Goal: Task Accomplishment & Management: Manage account settings

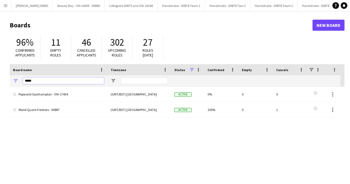
click at [52, 81] on input "*****" at bounding box center [63, 80] width 81 height 7
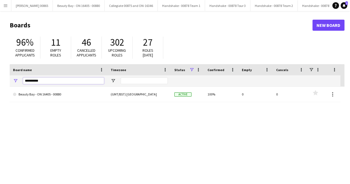
type input "**********"
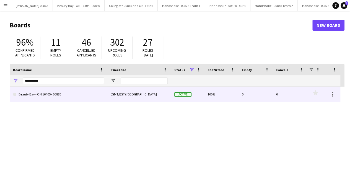
click at [60, 96] on link "Beauty Bay - ON 16405 - 00880" at bounding box center [58, 94] width 91 height 15
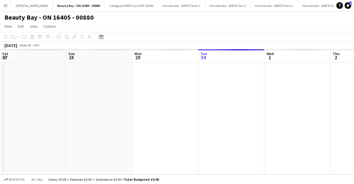
scroll to position [0, 132]
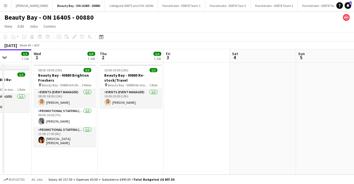
drag, startPoint x: 148, startPoint y: 120, endPoint x: 84, endPoint y: 126, distance: 64.5
click at [84, 126] on app-calendar-viewport "Sat 27 3/3 1 Job Sun 28 1/1 1 Job Mon 29 Tue 30 1/1 1 Job Wed 1 3/3 1 Job Thu 2…" at bounding box center [177, 111] width 354 height 125
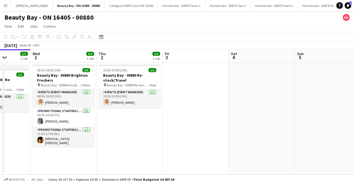
scroll to position [0, 149]
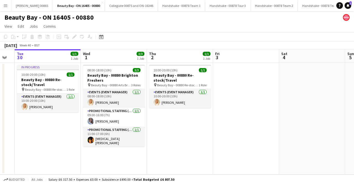
drag, startPoint x: 295, startPoint y: 125, endPoint x: 116, endPoint y: 125, distance: 179.3
click at [116, 125] on app-calendar-viewport "Sat 27 3/3 1 Job Sun 28 1/1 1 Job Mon 29 Tue 30 1/1 1 Job Wed 1 3/3 1 Job Thu 2…" at bounding box center [177, 111] width 354 height 125
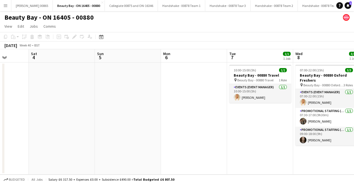
drag, startPoint x: 245, startPoint y: 122, endPoint x: 224, endPoint y: 123, distance: 20.8
click at [224, 123] on app-calendar-viewport "Wed 1 3/3 1 Job Thu 2 1/1 1 Job Fri 3 Sat 4 Sun 5 Mon 6 Tue 7 1/1 1 Job Wed 8 3…" at bounding box center [177, 111] width 354 height 125
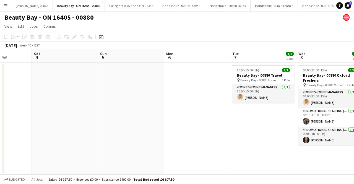
drag, startPoint x: 224, startPoint y: 123, endPoint x: 227, endPoint y: 123, distance: 3.0
click at [227, 123] on app-calendar-viewport "Wed 1 3/3 1 Job Thu 2 1/1 1 Job Fri 3 Sat 4 Sun 5 Mon 6 Tue 7 1/1 1 Job Wed 8 3…" at bounding box center [177, 111] width 354 height 125
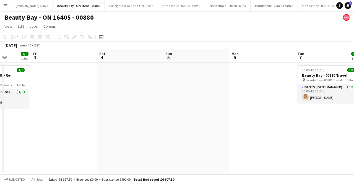
drag, startPoint x: 203, startPoint y: 123, endPoint x: 341, endPoint y: 113, distance: 138.9
click at [341, 113] on app-calendar-viewport "Tue 30 1/1 1 Job Wed 1 3/3 1 Job Thu 2 1/1 1 Job Fri 3 Sat 4 Sun 5 Mon 6 Tue 7 …" at bounding box center [177, 111] width 354 height 125
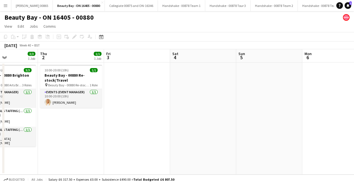
scroll to position [0, 151]
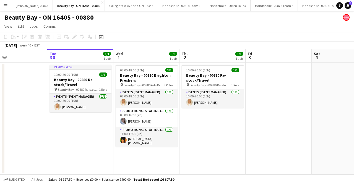
drag, startPoint x: 162, startPoint y: 121, endPoint x: 304, endPoint y: 119, distance: 141.7
click at [304, 119] on app-calendar-viewport "Sat 27 3/3 1 Job Sun 28 1/1 1 Job Mon 29 Tue 30 1/1 1 Job Wed 1 3/3 1 Job Thu 2…" at bounding box center [177, 111] width 354 height 125
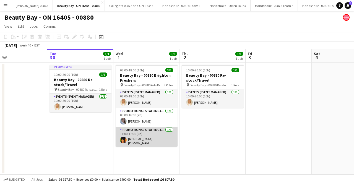
click at [128, 137] on app-card-role "Promotional Staffing (Brand Ambassadors) [DATE] 11:00-17:00 (6h) [MEDICAL_DATA]…" at bounding box center [147, 137] width 62 height 20
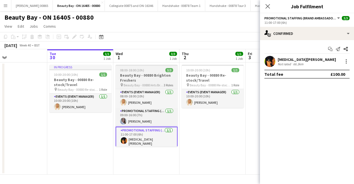
click at [157, 77] on h3 "Beauty Bay - 00880 Brighton Freshers" at bounding box center [147, 78] width 62 height 10
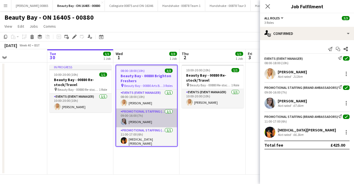
click at [146, 114] on app-card-role "Promotional Staffing (Brand Ambassadors) [DATE] 09:00-16:00 (7h) [PERSON_NAME]" at bounding box center [146, 117] width 61 height 19
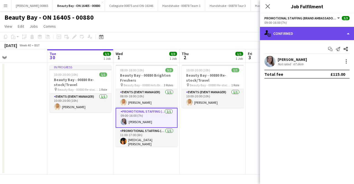
click at [327, 32] on div "single-neutral-actions-check-2 Confirmed" at bounding box center [307, 33] width 94 height 13
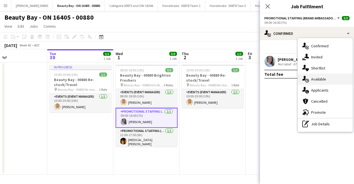
click at [317, 81] on span "Available" at bounding box center [318, 79] width 15 height 5
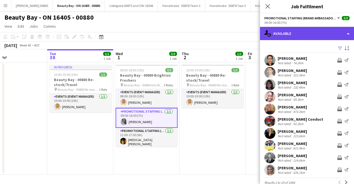
click at [304, 33] on div "single-neutral-actions-upload Available" at bounding box center [307, 33] width 94 height 13
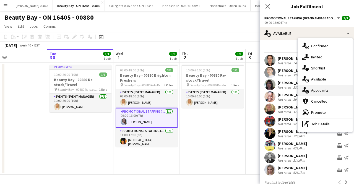
click at [318, 94] on div "single-neutral-actions-information Applicants" at bounding box center [325, 90] width 55 height 11
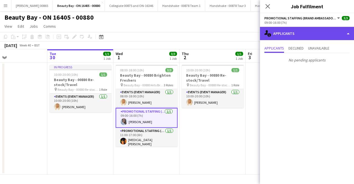
click at [296, 36] on div "single-neutral-actions-information Applicants" at bounding box center [307, 33] width 94 height 13
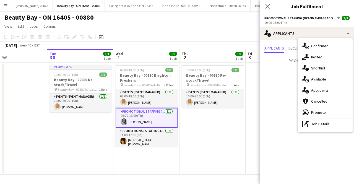
click at [278, 67] on div "Applicants Declined Unavailable No pending applicants" at bounding box center [307, 54] width 94 height 29
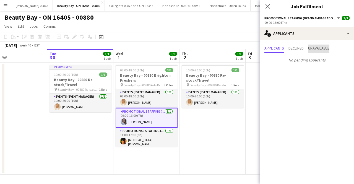
click at [313, 49] on span "Unavailable" at bounding box center [318, 48] width 21 height 4
click at [286, 48] on div "Applicants Declined Unavailable" at bounding box center [307, 49] width 85 height 9
click at [278, 48] on span "Applicants" at bounding box center [275, 48] width 20 height 4
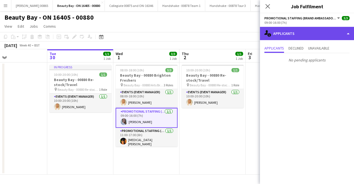
click at [303, 31] on div "single-neutral-actions-information Applicants" at bounding box center [307, 33] width 94 height 13
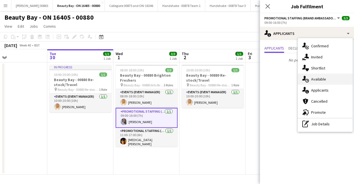
click at [316, 81] on span "Available" at bounding box center [318, 79] width 15 height 5
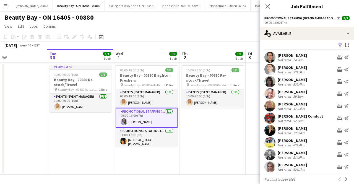
scroll to position [0, 0]
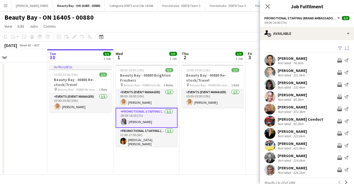
click at [345, 48] on app-icon "Sort asc" at bounding box center [347, 48] width 4 height 5
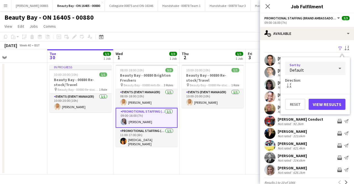
click at [306, 66] on div "Default" at bounding box center [309, 68] width 49 height 13
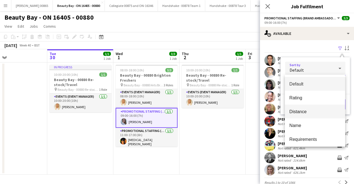
click at [306, 107] on mat-option "Distance" at bounding box center [315, 112] width 60 height 14
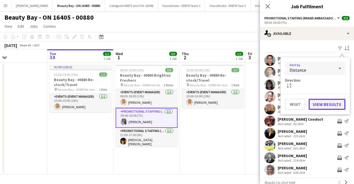
click at [323, 104] on button "View Results" at bounding box center [327, 104] width 37 height 11
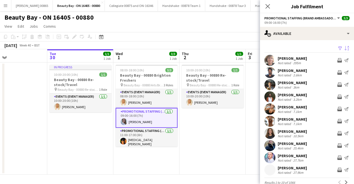
click at [294, 119] on div "[PERSON_NAME]" at bounding box center [292, 119] width 29 height 5
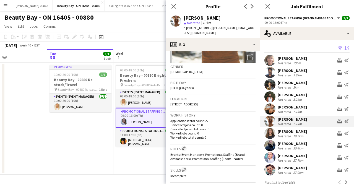
scroll to position [83, 0]
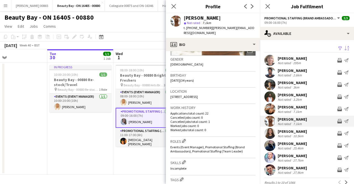
click at [284, 130] on div "[PERSON_NAME]" at bounding box center [292, 131] width 29 height 5
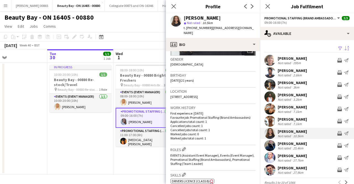
click at [296, 141] on div "[PERSON_NAME]" at bounding box center [292, 143] width 29 height 5
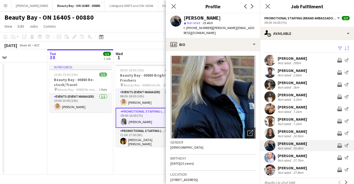
click at [139, 163] on app-date-cell "08:00-18:00 (10h) 3/3 Beauty Bay - 00880 Brighton Freshers pin Beauty Bay - 008…" at bounding box center [146, 119] width 66 height 112
